Goal: Information Seeking & Learning: Learn about a topic

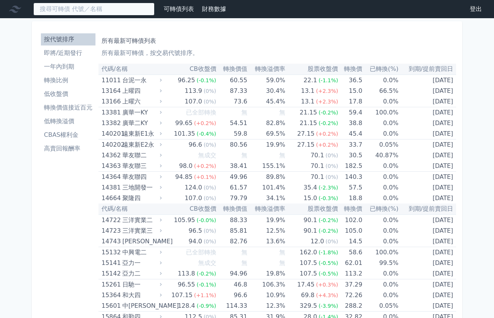
click at [106, 11] on input at bounding box center [93, 9] width 121 height 13
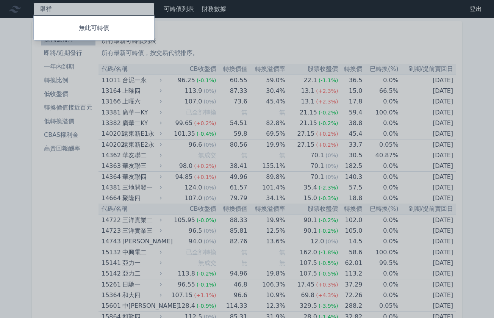
type input "舉"
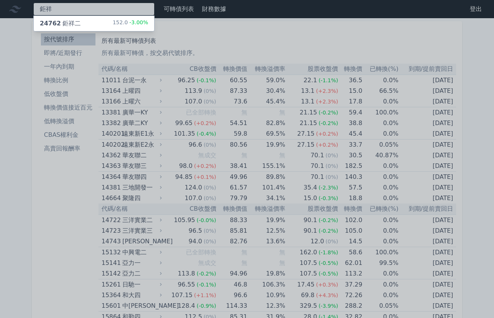
type input "鉅祥"
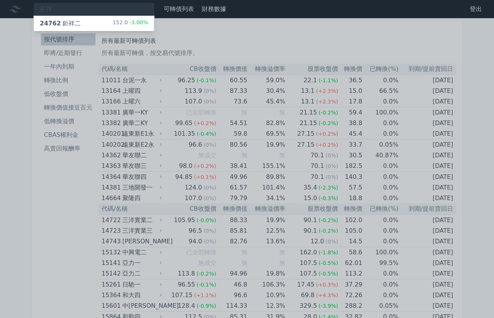
click at [93, 22] on div "24762 鉅祥二 152.0 -3.00%" at bounding box center [94, 23] width 120 height 15
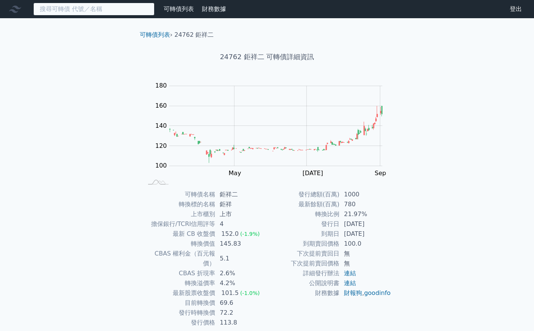
click at [121, 8] on input at bounding box center [93, 9] width 121 height 13
type input "三"
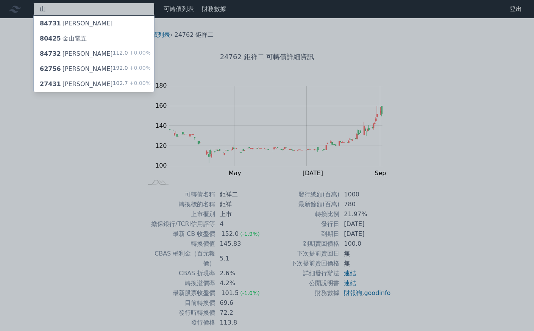
type input "山"
click at [88, 55] on div "84732 山林水二 112.0 +0.00%" at bounding box center [94, 53] width 120 height 15
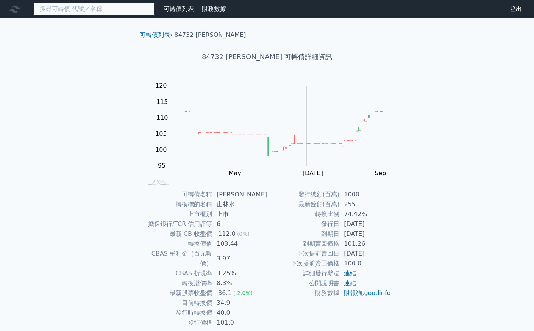
click at [71, 11] on input at bounding box center [93, 9] width 121 height 13
type input "師"
type input "山"
type input "三"
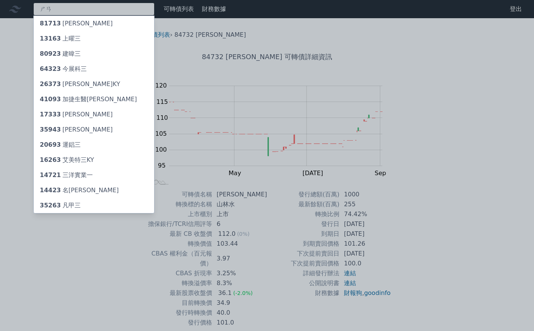
type input "ㄕ"
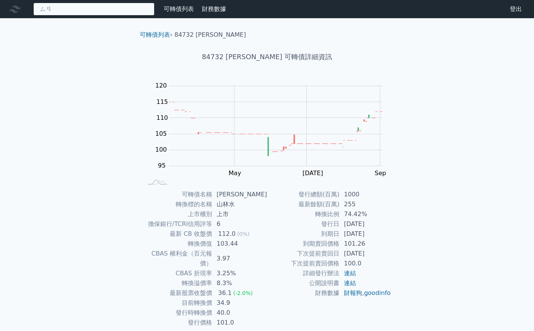
type input "三"
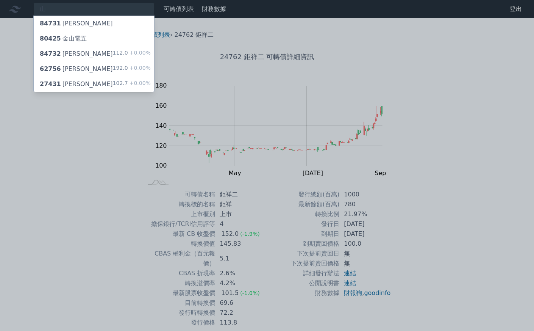
click at [55, 125] on div at bounding box center [267, 165] width 534 height 331
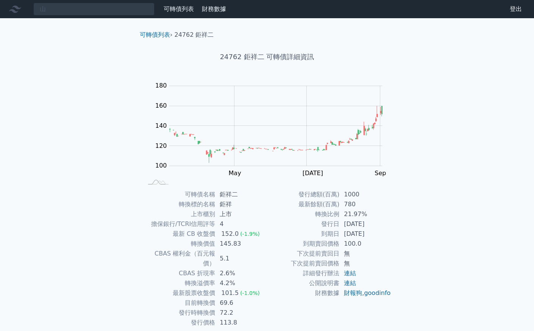
click at [176, 12] on link "可轉債列表" at bounding box center [179, 8] width 30 height 7
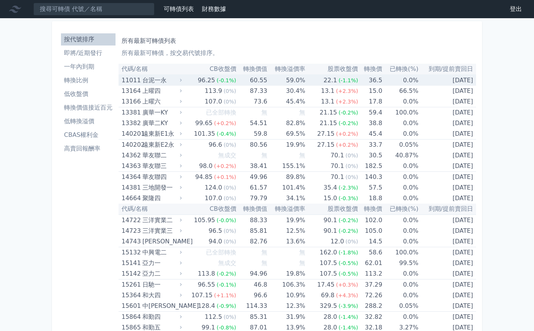
scroll to position [16, 0]
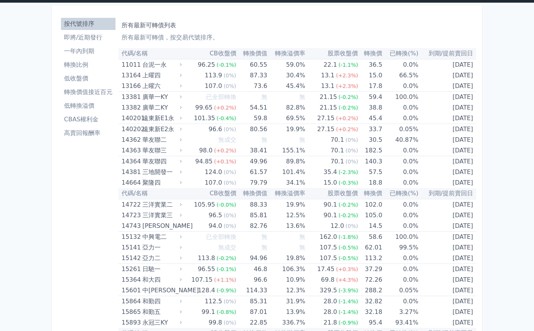
click at [87, 80] on li "低收盤價" at bounding box center [88, 78] width 55 height 9
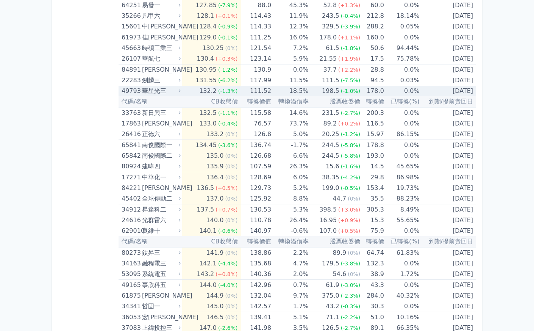
scroll to position [3318, 0]
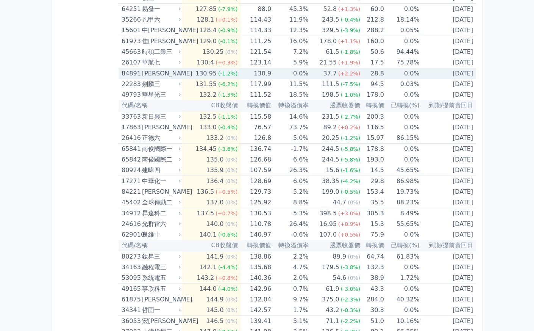
click at [159, 77] on div "[PERSON_NAME]" at bounding box center [160, 73] width 37 height 11
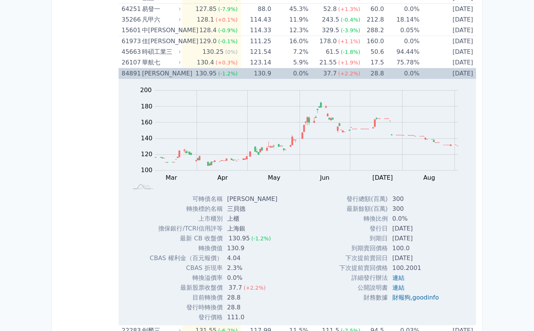
click at [176, 73] on div "[PERSON_NAME]" at bounding box center [160, 73] width 37 height 11
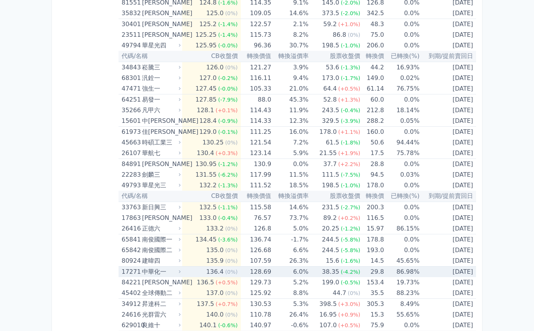
scroll to position [3215, 0]
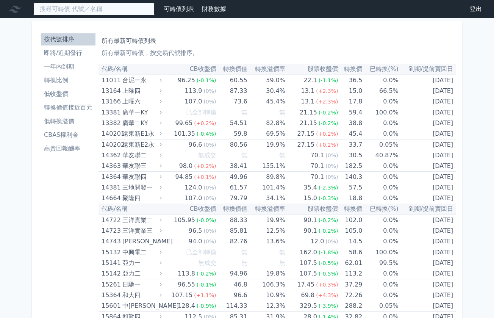
click at [98, 11] on input at bounding box center [93, 9] width 121 height 13
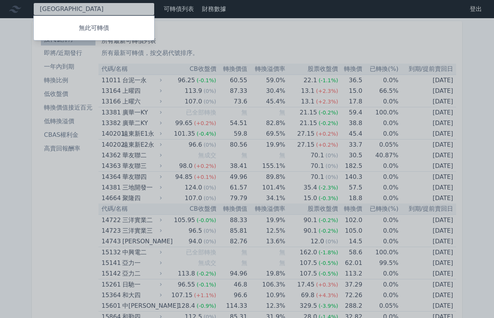
type input "秦"
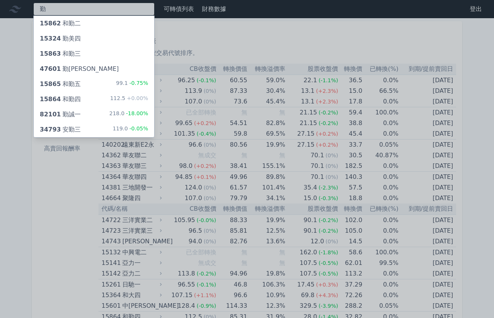
type input "勤"
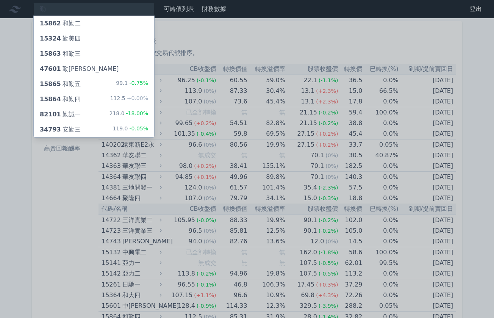
click at [77, 117] on div "82101 勤誠一" at bounding box center [60, 114] width 41 height 9
